Goal: Find specific page/section: Find specific page/section

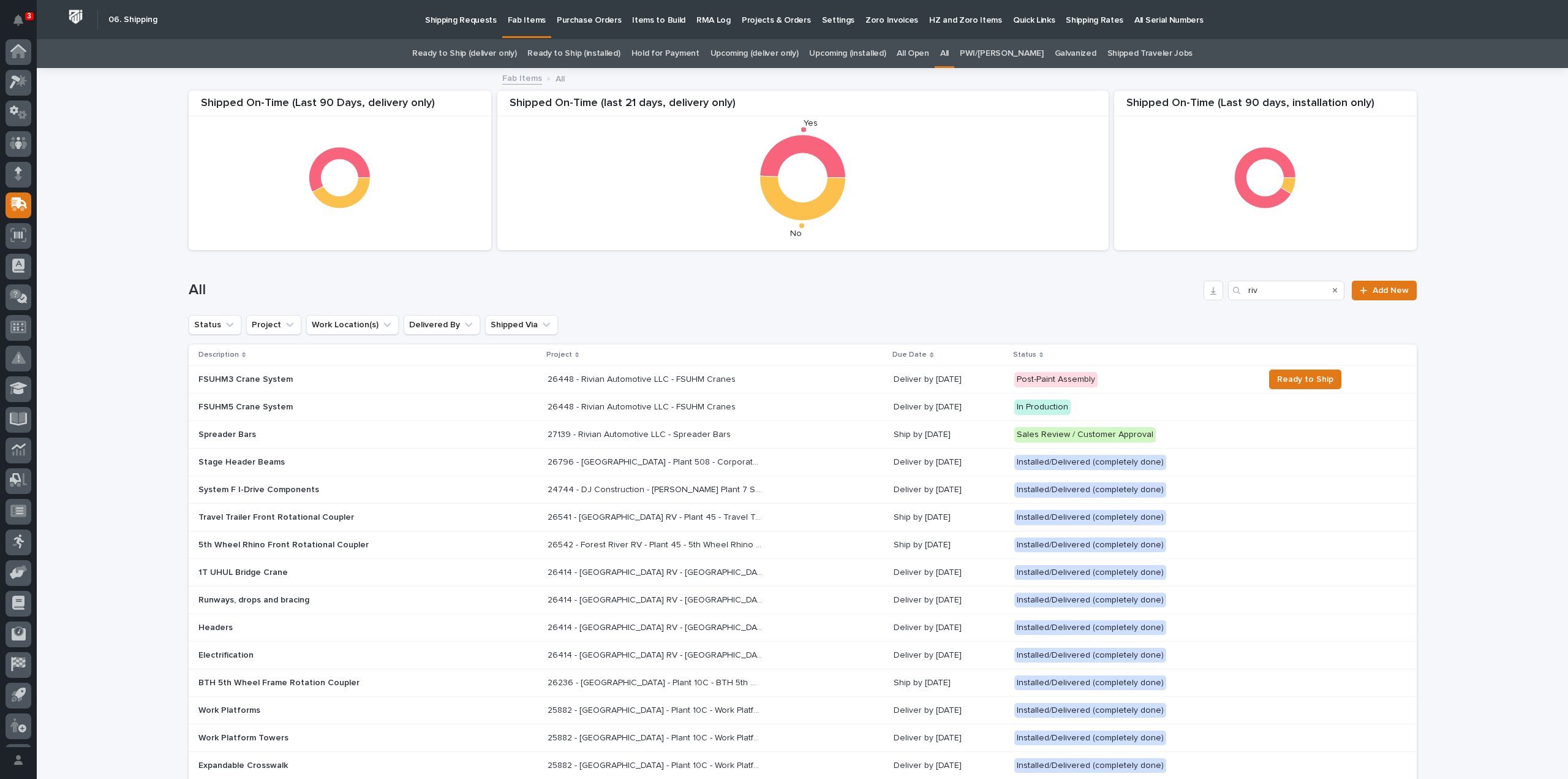
scroll to position [27, 0]
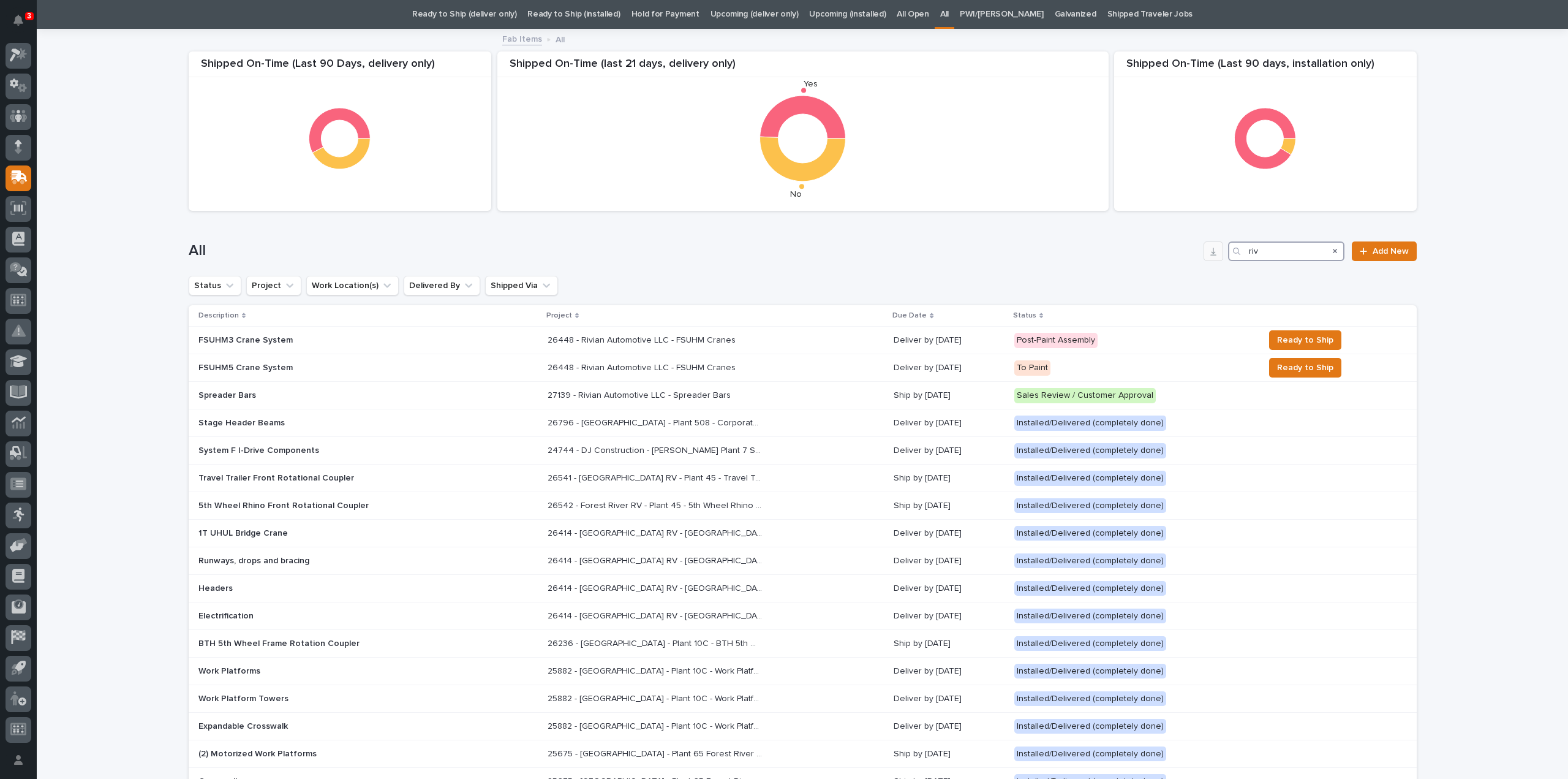
drag, startPoint x: 1272, startPoint y: 251, endPoint x: 1204, endPoint y: 259, distance: 68.5
click at [1204, 259] on div "All riv Add New" at bounding box center [803, 251] width 1228 height 20
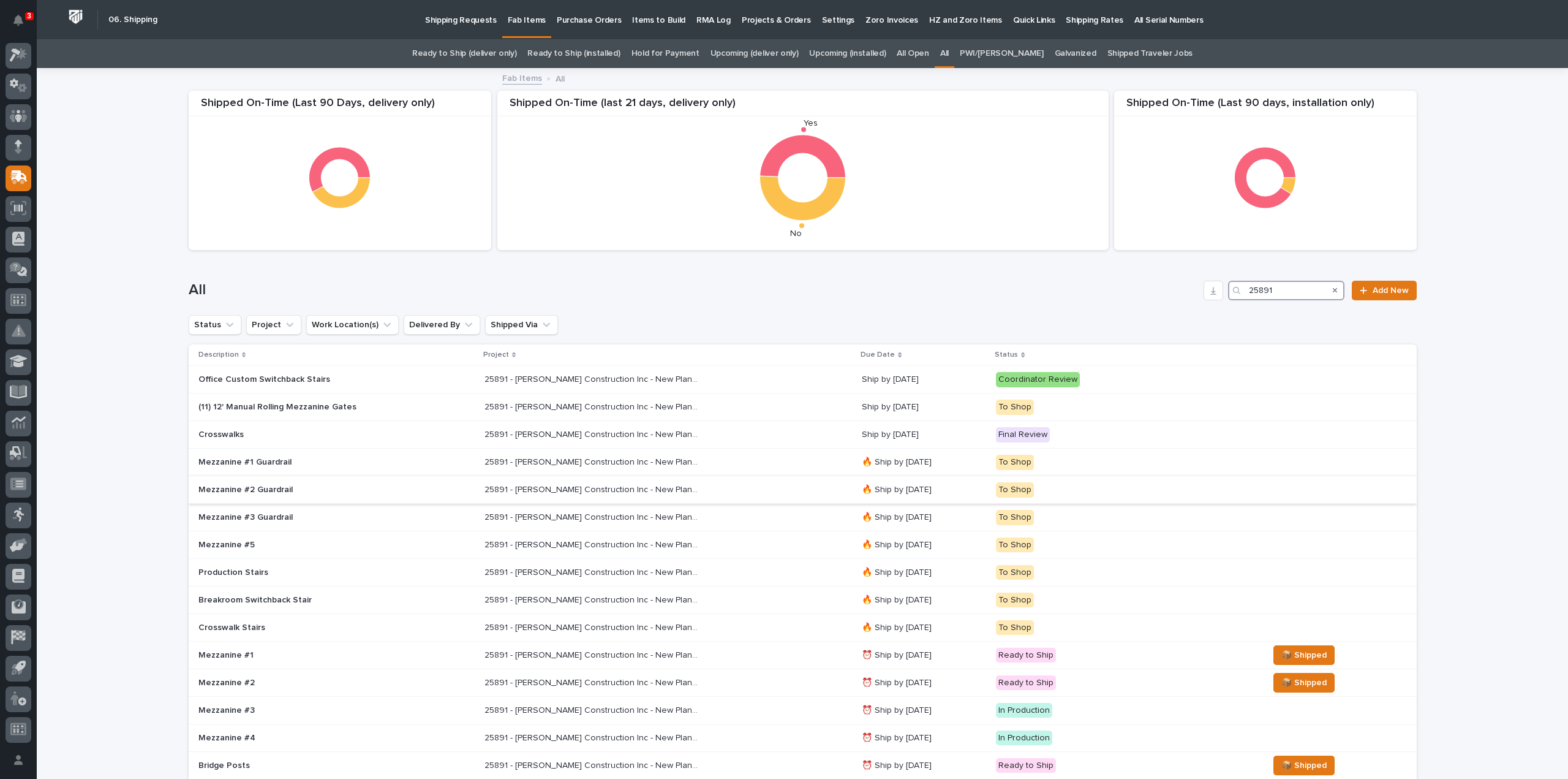
scroll to position [122, 0]
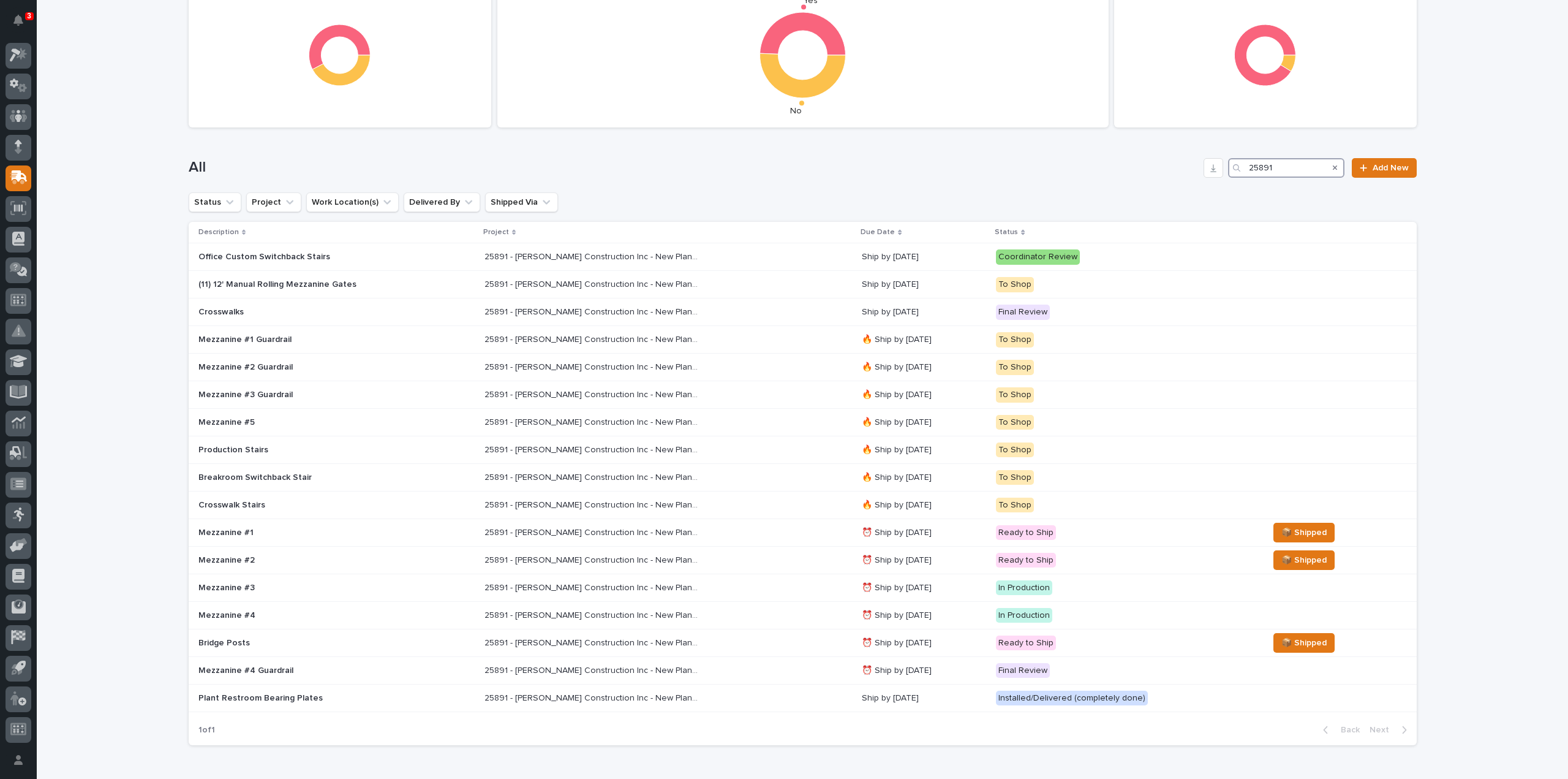
drag, startPoint x: 1272, startPoint y: 168, endPoint x: 1242, endPoint y: 182, distance: 33.1
click at [1242, 182] on div "All 25891 Add New" at bounding box center [803, 163] width 1228 height 59
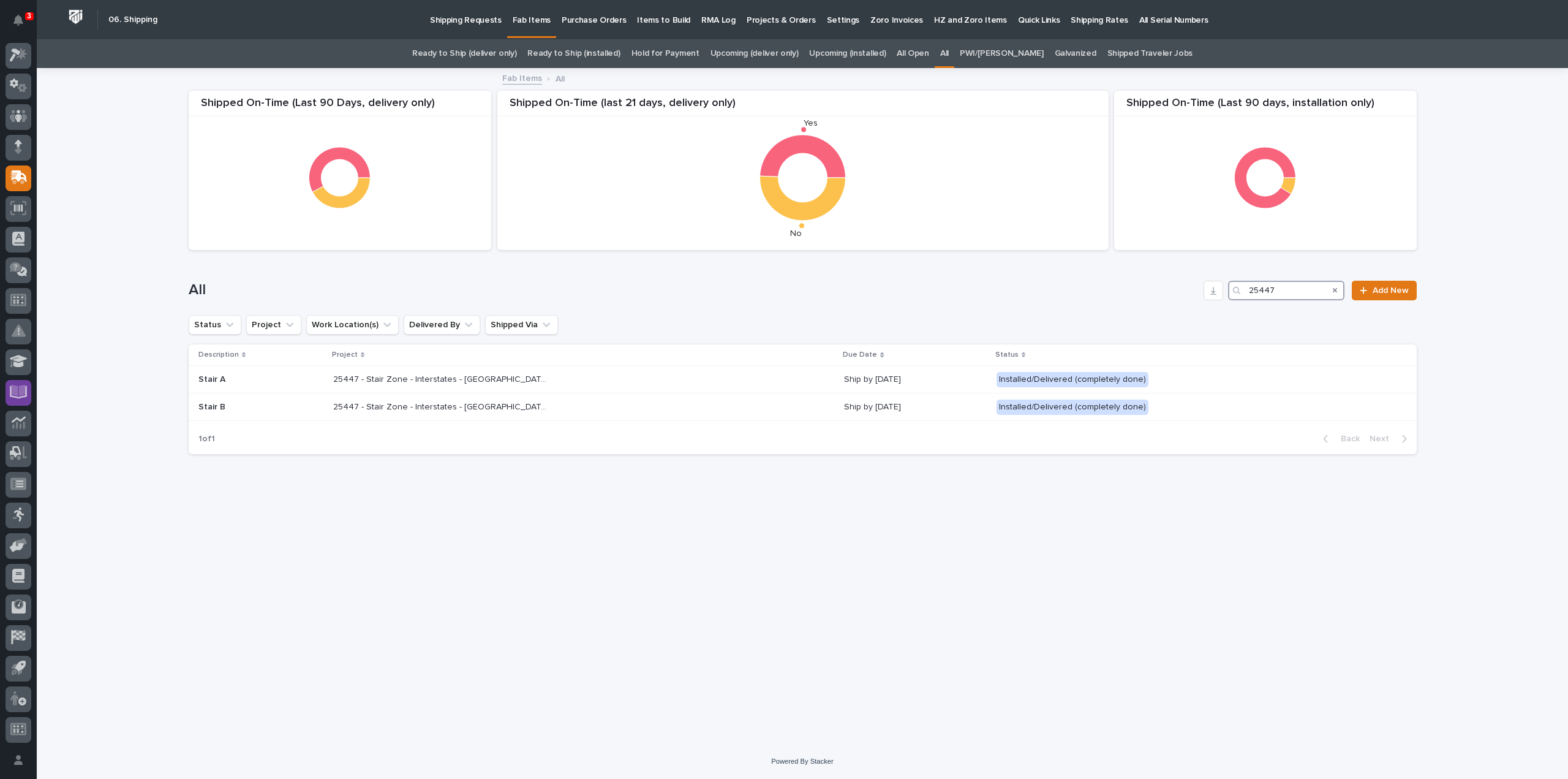
type input "25447"
